Goal: Participate in discussion: Engage in conversation with other users on a specific topic

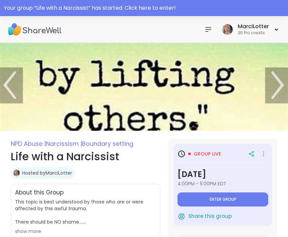
type textarea "*"
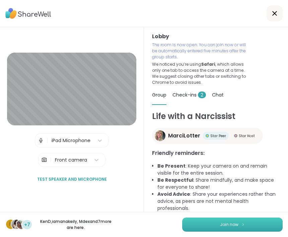
click at [239, 220] on button "Join now" at bounding box center [232, 224] width 100 height 14
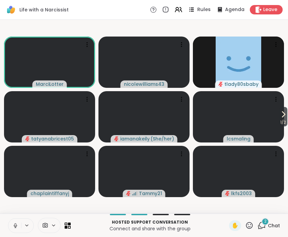
click at [195, 7] on icon at bounding box center [191, 9] width 8 height 8
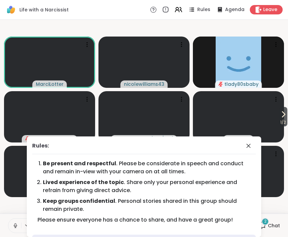
click at [257, 153] on div "Rules: Be present and respectful . Please be considerate in speech and conduct …" at bounding box center [144, 186] width 234 height 100
click at [253, 145] on span at bounding box center [248, 145] width 9 height 8
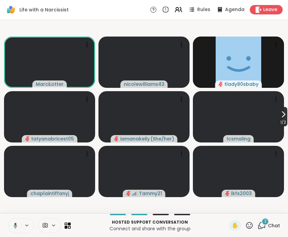
click at [283, 121] on span "1 / 2" at bounding box center [283, 122] width 8 height 8
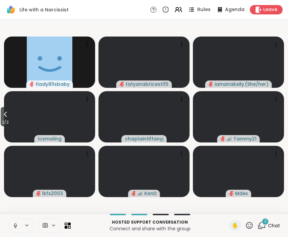
click at [201, 6] on span "Rules" at bounding box center [204, 9] width 14 height 7
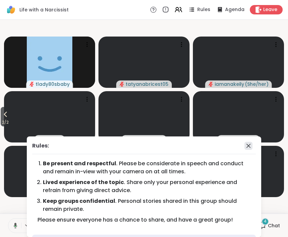
click at [249, 144] on icon at bounding box center [248, 145] width 8 height 8
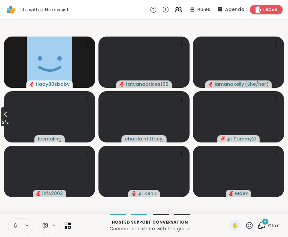
click at [1, 111] on button "2 / 2" at bounding box center [5, 116] width 9 height 19
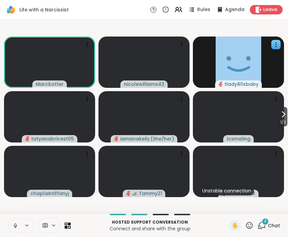
click at [281, 56] on div "tlady80sbaby" at bounding box center [238, 61] width 91 height 51
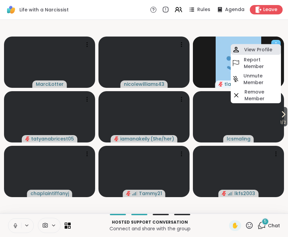
click at [274, 49] on div "View Profile" at bounding box center [255, 49] width 50 height 11
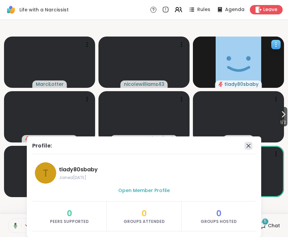
click at [249, 141] on icon at bounding box center [248, 145] width 8 height 8
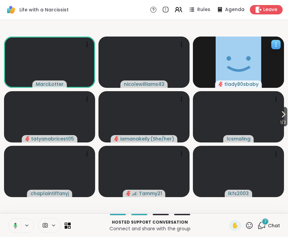
click at [278, 46] on icon at bounding box center [275, 44] width 7 height 7
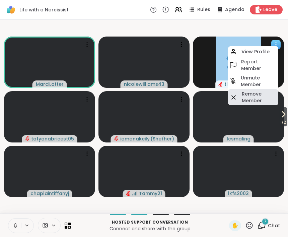
click at [271, 98] on h4 "Remove Member" at bounding box center [259, 96] width 35 height 13
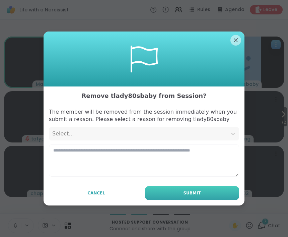
click at [207, 191] on button "Submit" at bounding box center [192, 193] width 94 height 14
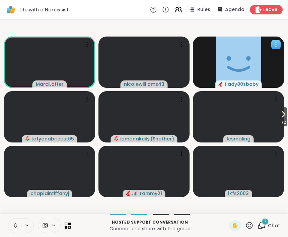
click at [279, 45] on div at bounding box center [275, 44] width 9 height 9
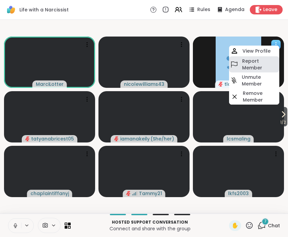
click at [260, 68] on h4 "Report Member" at bounding box center [260, 64] width 36 height 13
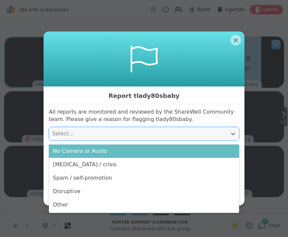
click at [56, 153] on div "No Camera or Audio" at bounding box center [144, 150] width 190 height 13
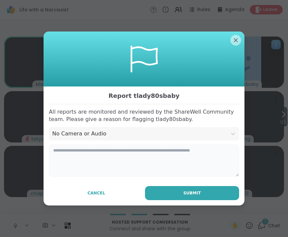
click at [62, 170] on textarea at bounding box center [144, 160] width 190 height 32
click at [203, 197] on button "Submit" at bounding box center [192, 193] width 94 height 14
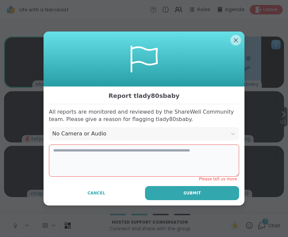
click at [65, 160] on textarea at bounding box center [144, 160] width 190 height 32
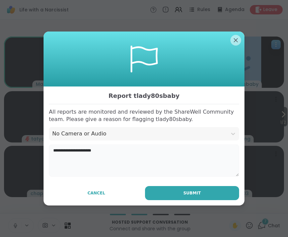
type textarea "**********"
click at [185, 192] on span "Submit" at bounding box center [191, 193] width 17 height 6
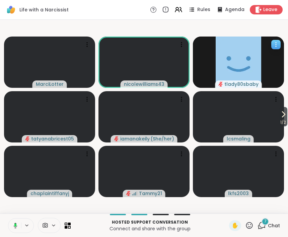
click at [278, 49] on div at bounding box center [275, 44] width 9 height 9
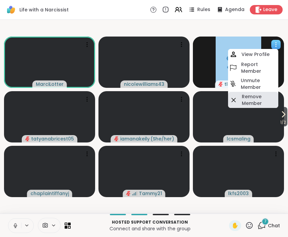
click at [258, 103] on h4 "Remove Member" at bounding box center [259, 99] width 35 height 13
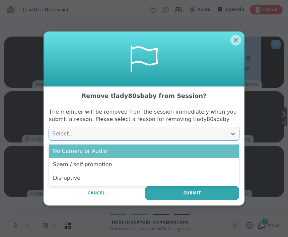
click at [105, 150] on div "No Camera or Audio" at bounding box center [144, 150] width 190 height 13
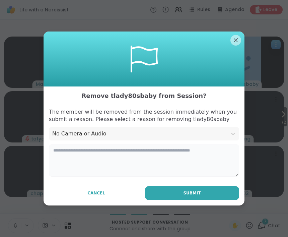
click at [119, 167] on textarea at bounding box center [144, 160] width 190 height 32
type textarea "**********"
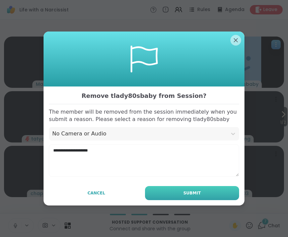
click at [196, 187] on button "Submit" at bounding box center [192, 193] width 94 height 14
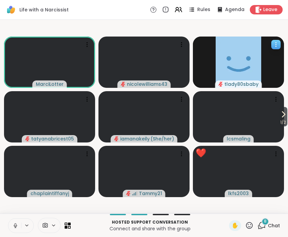
click at [251, 226] on icon at bounding box center [249, 224] width 7 height 7
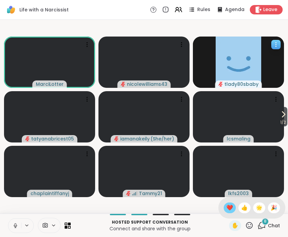
click at [224, 204] on div "❤️" at bounding box center [229, 207] width 12 height 11
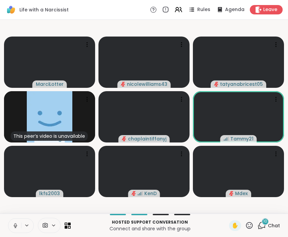
click at [251, 224] on icon at bounding box center [249, 225] width 8 height 8
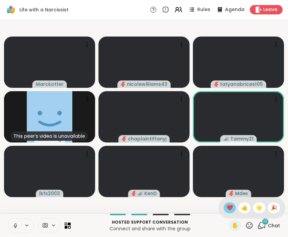
click at [230, 211] on span "❤️" at bounding box center [229, 207] width 7 height 8
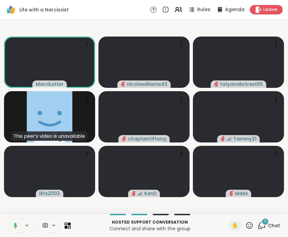
click at [252, 222] on icon at bounding box center [249, 224] width 7 height 7
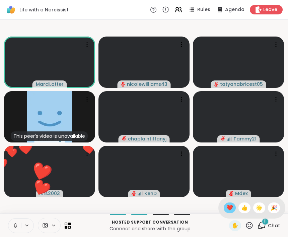
click at [229, 207] on span "❤️" at bounding box center [229, 207] width 7 height 8
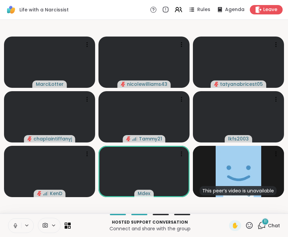
click at [253, 223] on icon at bounding box center [249, 225] width 8 height 8
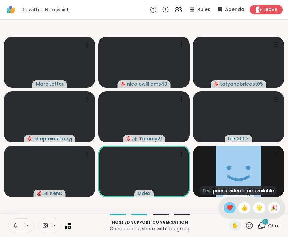
click at [233, 210] on div "❤️" at bounding box center [229, 207] width 12 height 11
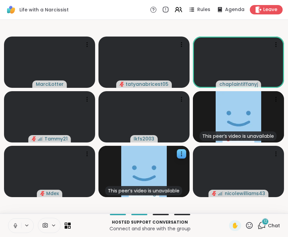
click at [139, 181] on img at bounding box center [143, 171] width 45 height 51
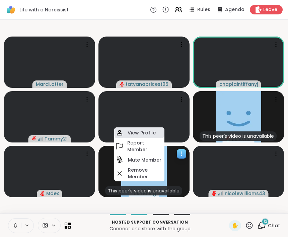
click at [131, 134] on h4 "View Profile" at bounding box center [141, 132] width 28 height 7
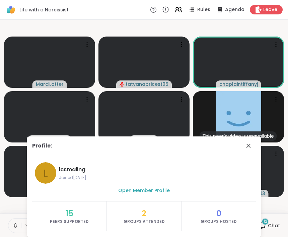
click at [0, 213] on div "Hosted support conversation Connect and share with the group ✋ 12 Chat" at bounding box center [144, 224] width 288 height 23
click at [252, 146] on span at bounding box center [248, 145] width 9 height 8
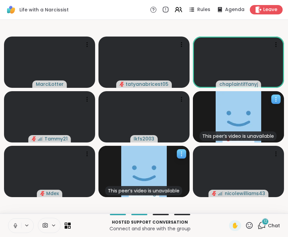
click at [271, 112] on div "This peer’s video is unavailable KenD" at bounding box center [238, 116] width 91 height 51
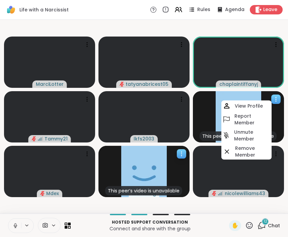
click at [247, 101] on div "View Profile" at bounding box center [246, 105] width 50 height 11
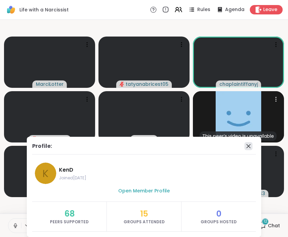
click at [246, 142] on icon at bounding box center [248, 146] width 8 height 8
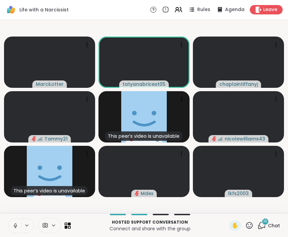
click at [249, 224] on icon at bounding box center [249, 225] width 8 height 8
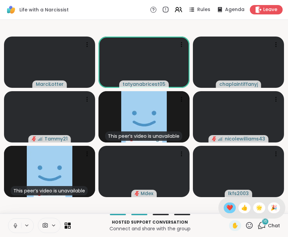
click at [230, 210] on span "❤️" at bounding box center [229, 207] width 7 height 8
